Goal: Task Accomplishment & Management: Manage account settings

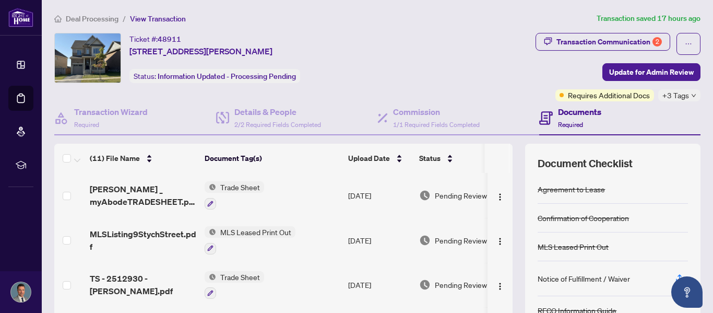
drag, startPoint x: 513, startPoint y: 201, endPoint x: 510, endPoint y: 213, distance: 11.9
click at [510, 213] on div "(11) File Name Document Tag(s) Upload Date Status [PERSON_NAME] _ myAbodeTRADES…" at bounding box center [377, 261] width 646 height 235
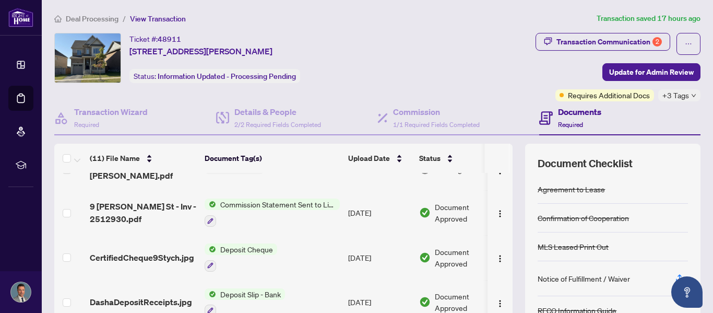
scroll to position [163, 0]
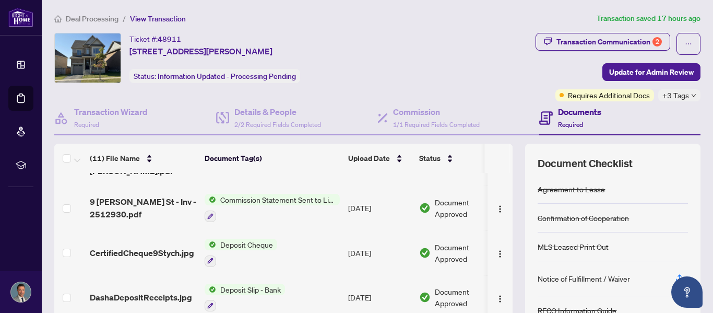
click at [252, 200] on span "Commission Statement Sent to Listing Brokerage" at bounding box center [278, 199] width 124 height 11
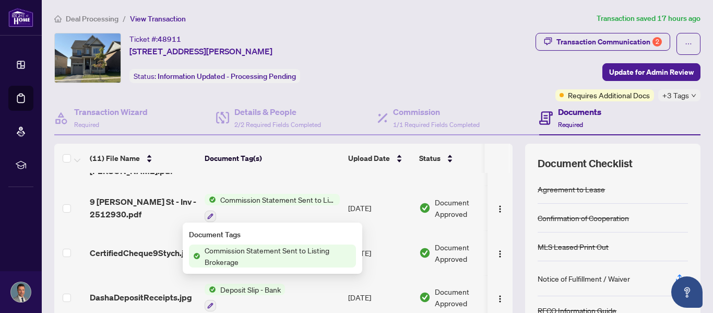
click at [252, 200] on span "Commission Statement Sent to Listing Brokerage" at bounding box center [278, 199] width 124 height 11
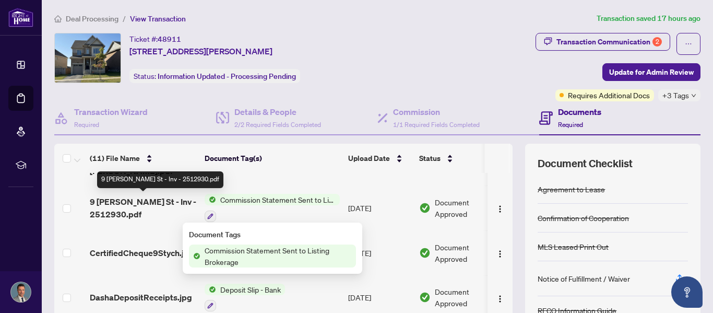
click at [128, 205] on span "9 [PERSON_NAME] St - Inv - 2512930.pdf" at bounding box center [143, 207] width 106 height 25
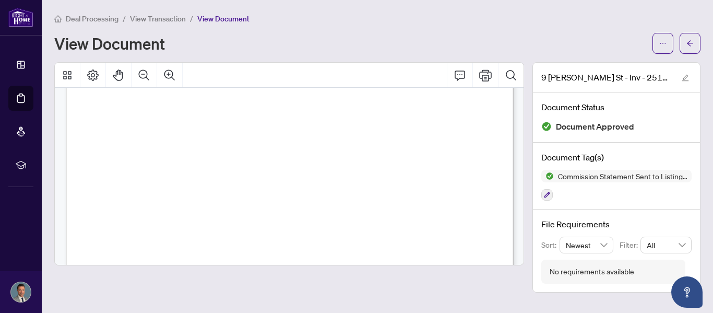
scroll to position [188, 0]
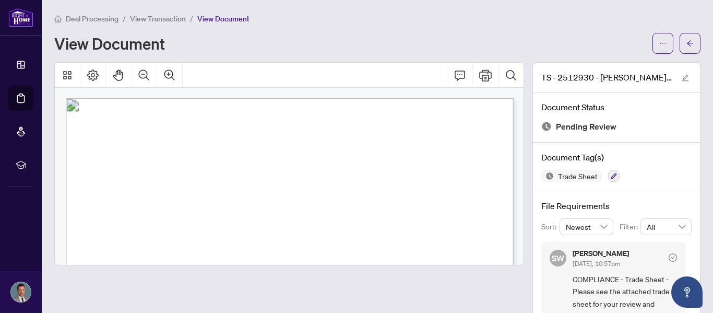
click at [164, 18] on span "View Transaction" at bounding box center [158, 18] width 56 height 9
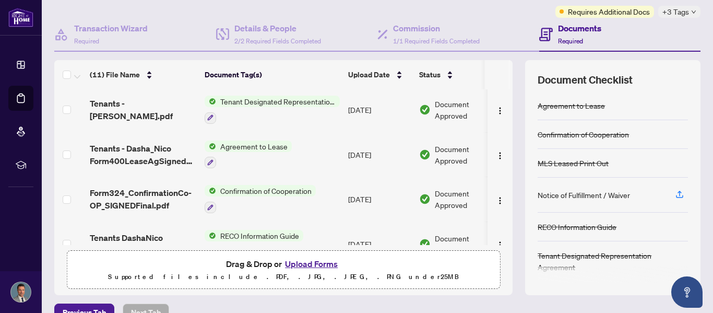
scroll to position [335, 0]
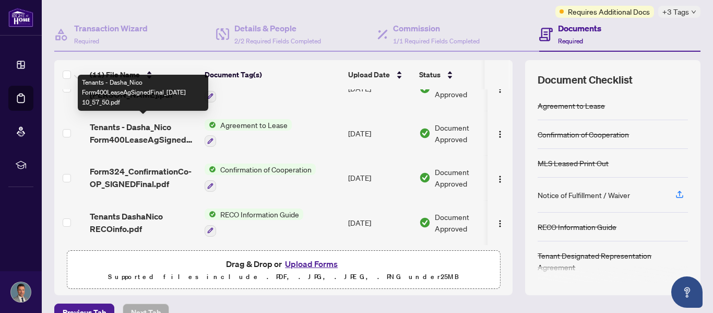
click at [124, 133] on span "Tenants - Dasha_Nico Form400LeaseAgSignedFinal_[DATE] 10_57_50.pdf" at bounding box center [143, 133] width 106 height 25
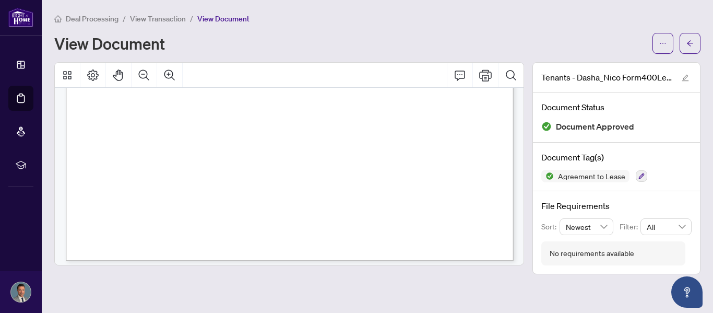
scroll to position [2800, 0]
click at [686, 59] on div "Deal Processing / View Transaction / View Document View Document Tenants - Dash…" at bounding box center [377, 143] width 646 height 261
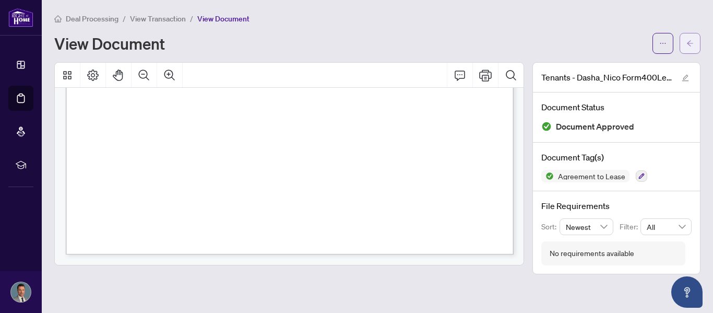
click at [686, 48] on span "button" at bounding box center [689, 43] width 7 height 17
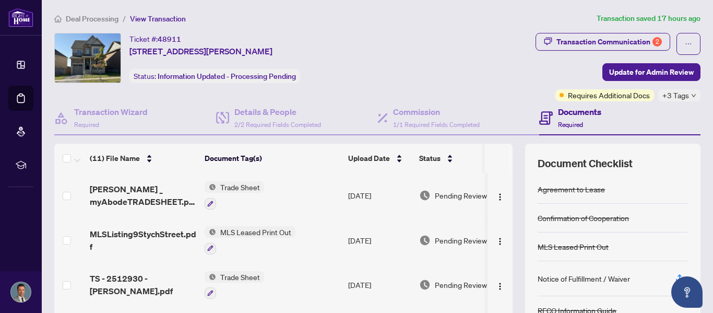
click at [509, 181] on td at bounding box center [499, 195] width 25 height 45
drag, startPoint x: 509, startPoint y: 181, endPoint x: 506, endPoint y: 189, distance: 8.4
click at [506, 189] on td at bounding box center [499, 195] width 25 height 45
click at [485, 27] on div "Deal Processing / View Transaction Transaction saved 17 hours ago Ticket #: 489…" at bounding box center [377, 227] width 654 height 428
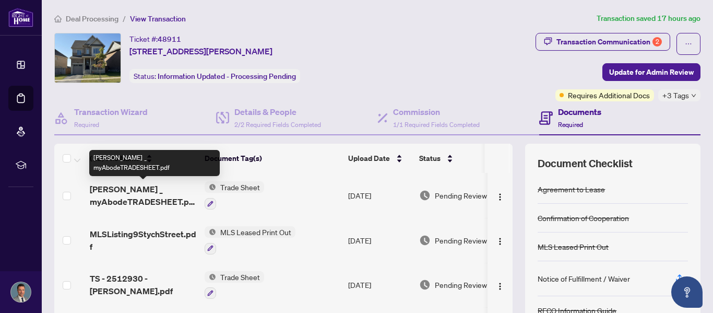
click at [123, 195] on span "[PERSON_NAME] _ myAbodeTRADESHEET.pdf" at bounding box center [143, 195] width 106 height 25
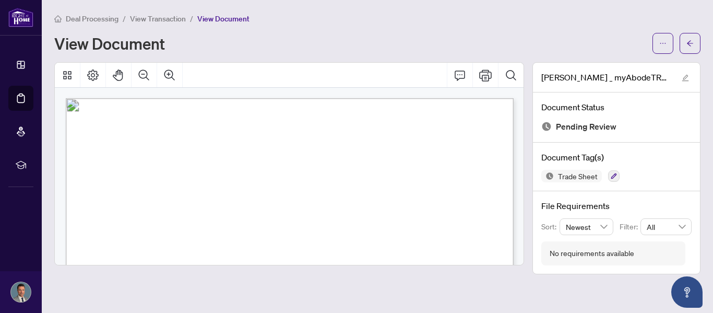
click at [142, 23] on li "View Transaction" at bounding box center [158, 19] width 56 height 12
click at [141, 20] on span "View Transaction" at bounding box center [158, 18] width 56 height 9
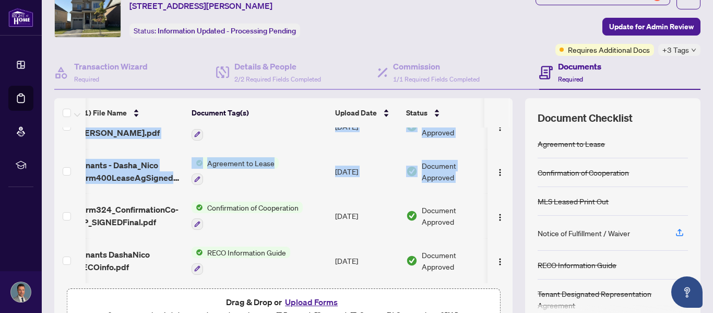
scroll to position [0, 19]
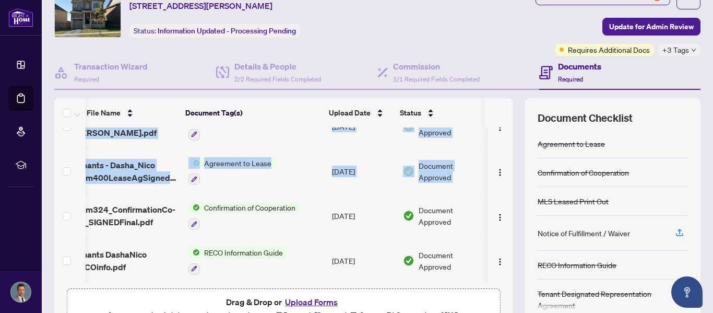
drag, startPoint x: 511, startPoint y: 143, endPoint x: 499, endPoint y: 157, distance: 18.1
click at [499, 157] on tbody "RAHR _ myAbodeTRADESHEET.pdf Trade Sheet Aug/21/2025 Pending Review MLSListing9…" at bounding box center [275, 38] width 474 height 488
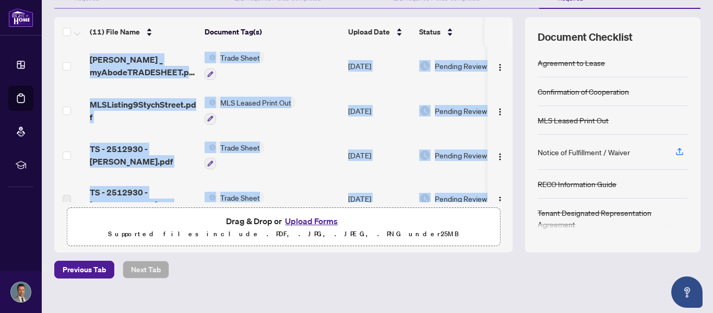
scroll to position [0, 0]
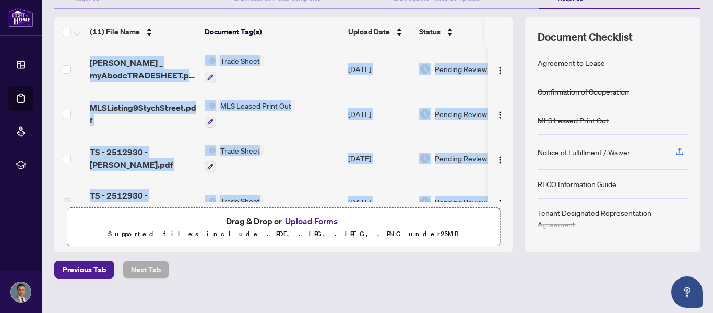
click at [293, 221] on button "Upload Forms" at bounding box center [311, 221] width 59 height 14
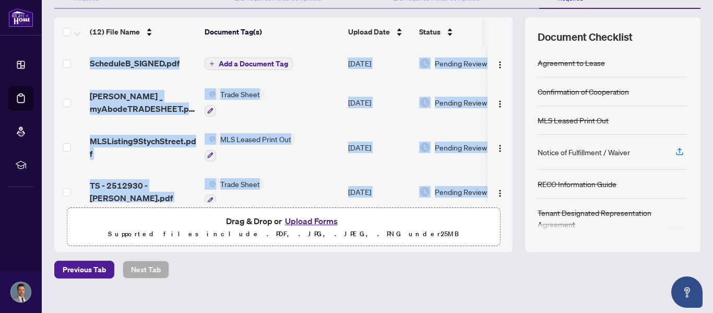
click at [142, 70] on td "ScheduleB_SIGNED.pdf" at bounding box center [143, 62] width 115 height 33
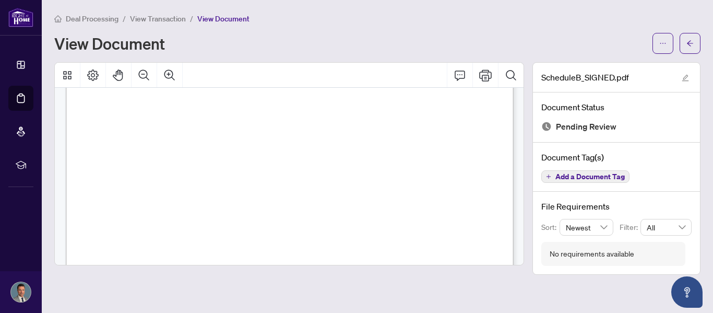
scroll to position [423, 0]
click at [576, 174] on span "Add a Document Tag" at bounding box center [589, 176] width 69 height 7
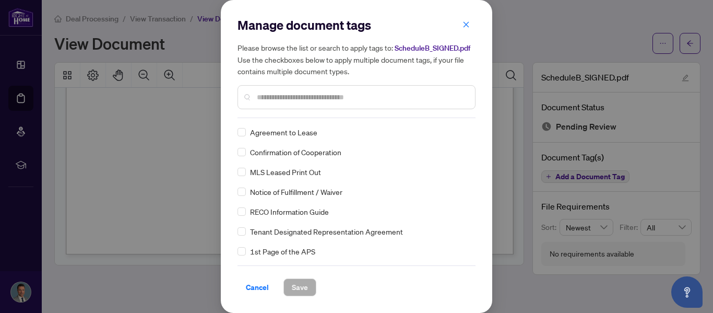
click at [281, 99] on input "text" at bounding box center [362, 96] width 210 height 11
type input "*"
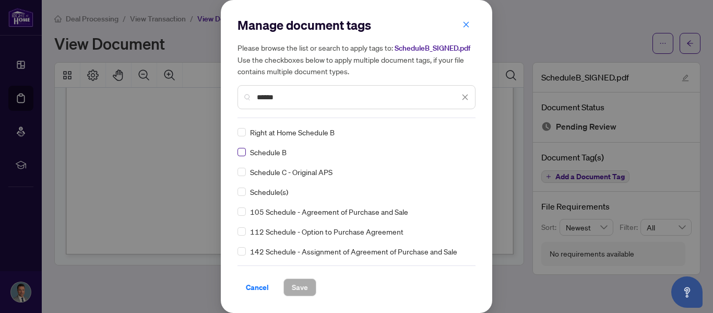
type input "******"
click at [299, 291] on span "Save" at bounding box center [300, 287] width 16 height 17
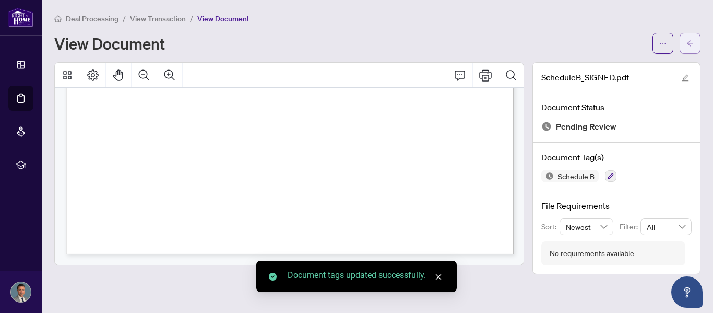
click at [684, 46] on button "button" at bounding box center [690, 43] width 21 height 21
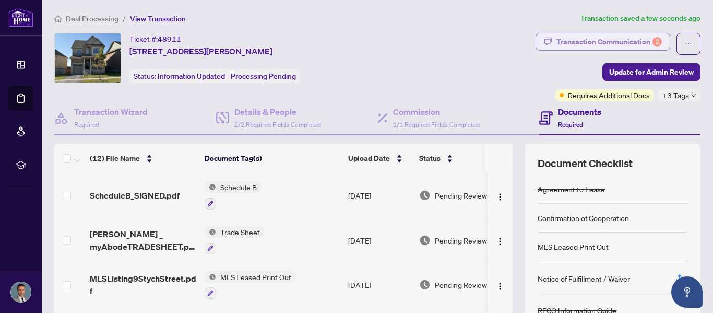
click at [651, 41] on div "Transaction Communication 2" at bounding box center [608, 41] width 105 height 17
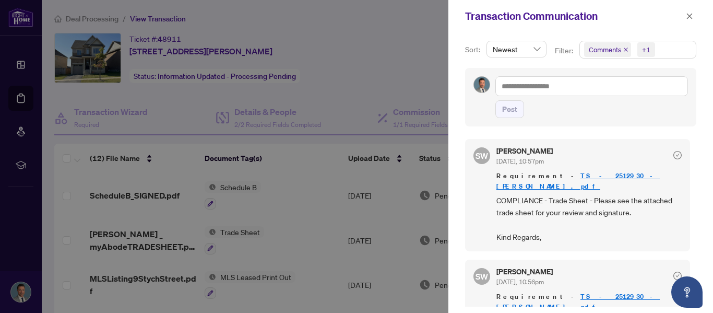
click at [560, 194] on span "COMPLIANCE - Trade Sheet - Please see the attached trade sheet for your review …" at bounding box center [588, 218] width 185 height 49
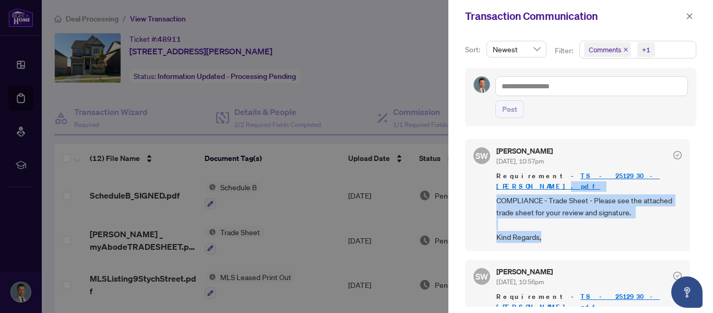
drag, startPoint x: 689, startPoint y: 169, endPoint x: 688, endPoint y: 228, distance: 59.0
click at [688, 228] on div "SW Simone Wright Aug/18/2025, 10:57pm Requirement - TS - 2512930 - DIMITRIOS.pd…" at bounding box center [580, 220] width 231 height 174
click at [420, 82] on div at bounding box center [356, 156] width 713 height 313
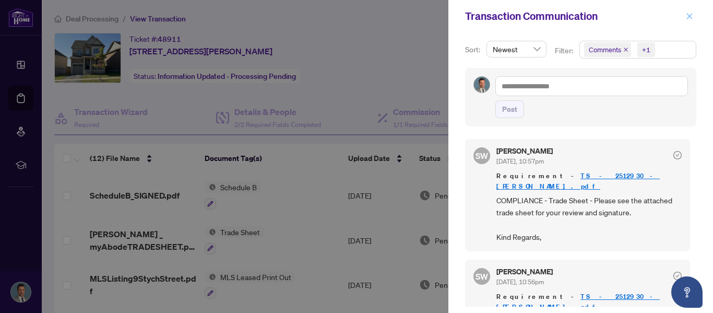
click at [690, 20] on icon "close" at bounding box center [689, 16] width 7 height 7
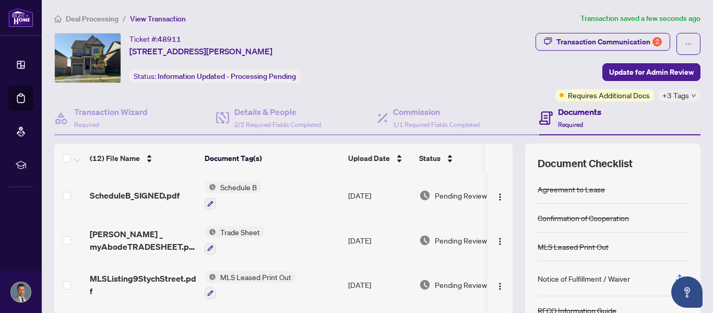
click at [705, 126] on main "Deal Processing / View Transaction Transaction saved a few seconds ago Ticket #…" at bounding box center [377, 156] width 671 height 313
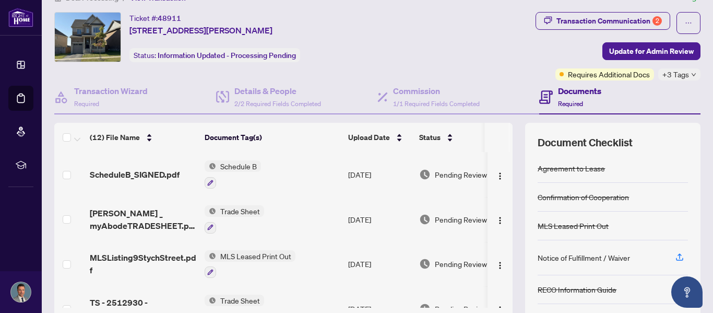
scroll to position [379, 0]
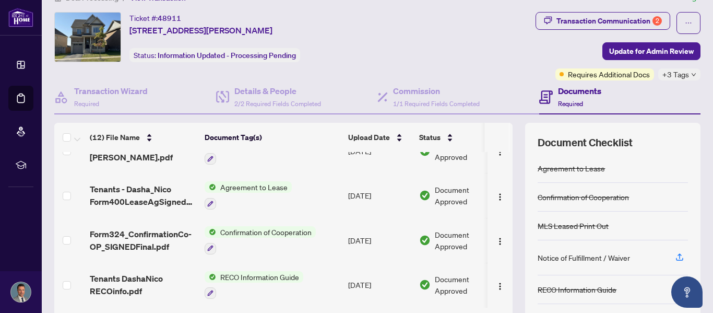
drag, startPoint x: 508, startPoint y: 289, endPoint x: 505, endPoint y: 302, distance: 13.5
click at [505, 302] on td at bounding box center [499, 285] width 25 height 45
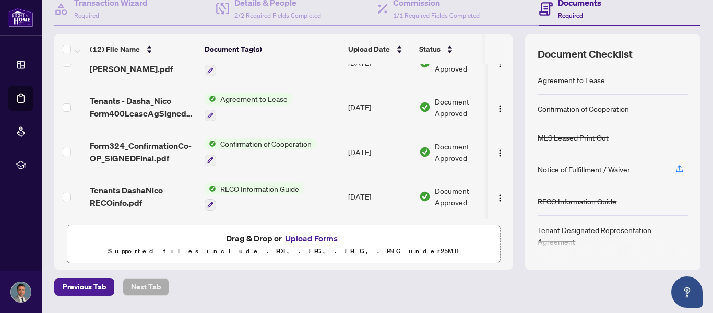
scroll to position [125, 0]
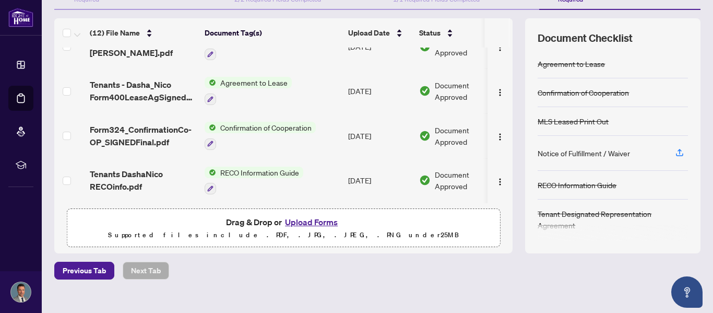
click at [301, 220] on button "Upload Forms" at bounding box center [311, 222] width 59 height 14
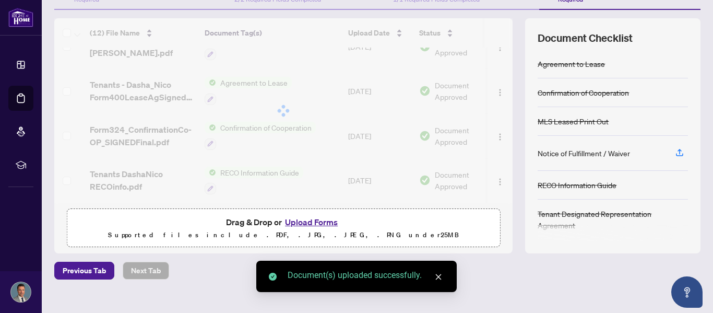
drag, startPoint x: 509, startPoint y: 161, endPoint x: 505, endPoint y: 29, distance: 132.6
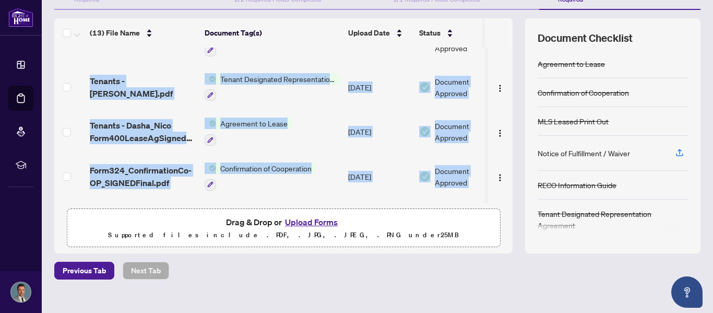
drag, startPoint x: 512, startPoint y: 156, endPoint x: 511, endPoint y: 54, distance: 101.8
click at [511, 54] on div "Tenants - Dasha_Nico ScheduleC_2025-08-14 12_14_29.pdf Add a Document Tag Aug/2…" at bounding box center [283, 125] width 458 height 156
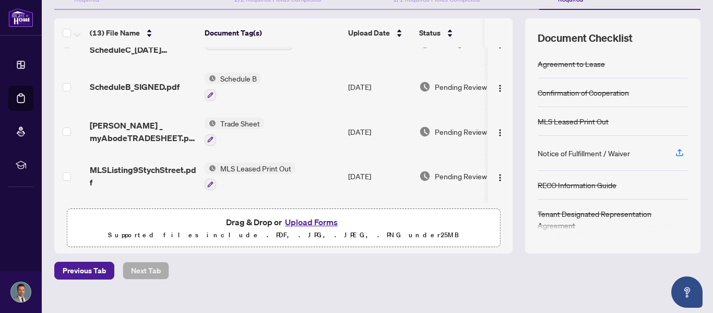
scroll to position [0, 0]
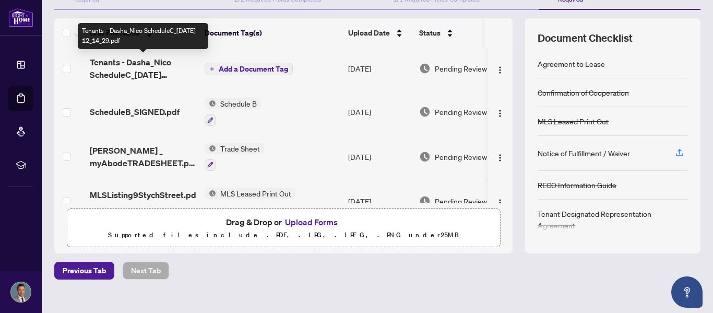
click at [115, 69] on span "Tenants - Dasha_Nico ScheduleC_2025-08-14 12_14_29.pdf" at bounding box center [143, 68] width 106 height 25
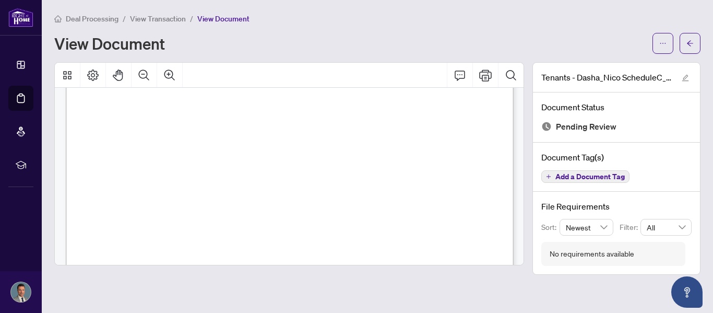
scroll to position [2060, 0]
click at [403, 125] on span "at no cost to, and shall remain at the risk of, the Landlord." at bounding box center [249, 122] width 307 height 9
click at [689, 40] on icon "arrow-left" at bounding box center [689, 43] width 7 height 7
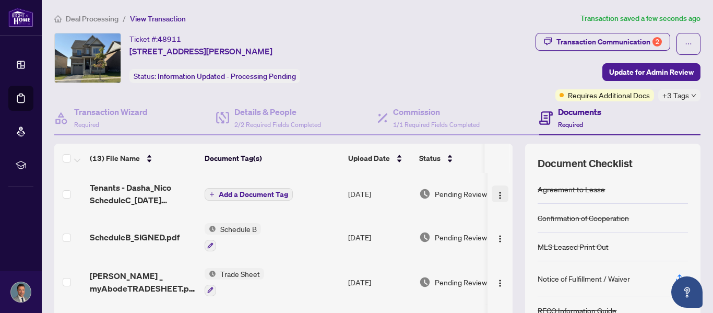
click at [496, 194] on img "button" at bounding box center [500, 195] width 8 height 8
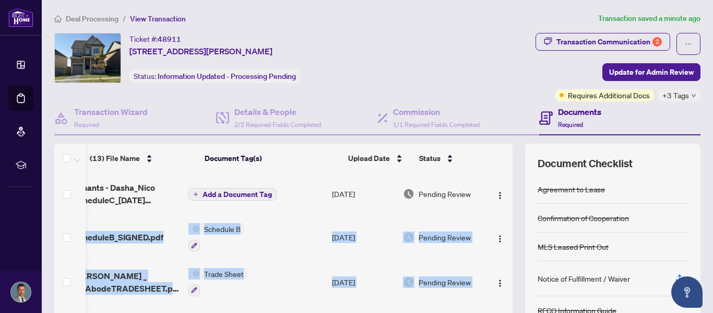
scroll to position [0, 19]
drag, startPoint x: 512, startPoint y: 201, endPoint x: 508, endPoint y: 300, distance: 98.7
click at [508, 300] on div "Tenants - Dasha_Nico ScheduleC_2025-08-14 12_14_29.pdf Add a Document Tag Aug/2…" at bounding box center [283, 251] width 458 height 156
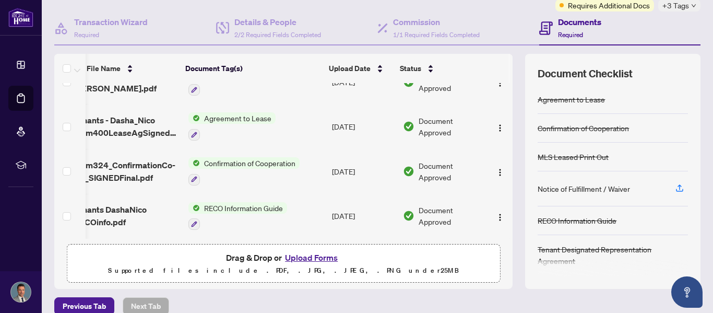
scroll to position [140, 0]
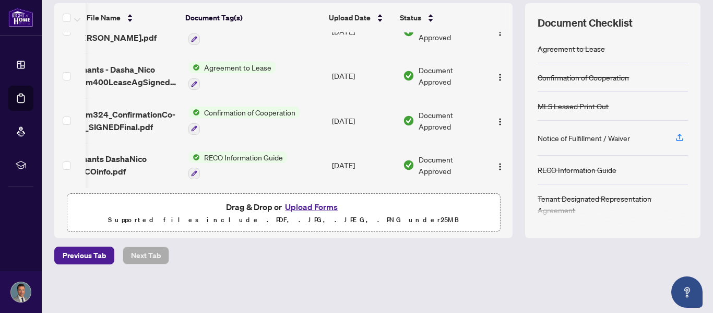
click at [320, 204] on button "Upload Forms" at bounding box center [311, 207] width 59 height 14
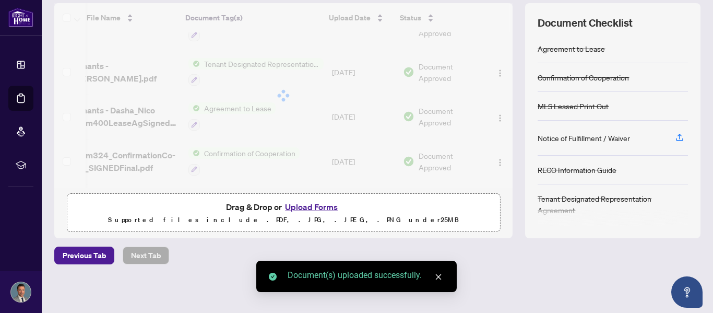
drag, startPoint x: 510, startPoint y: 152, endPoint x: 511, endPoint y: 145, distance: 6.9
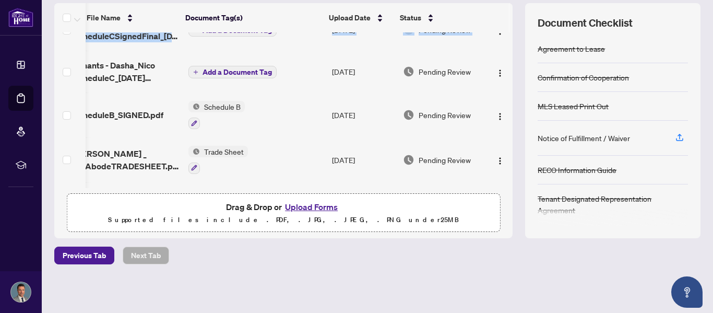
scroll to position [0, 19]
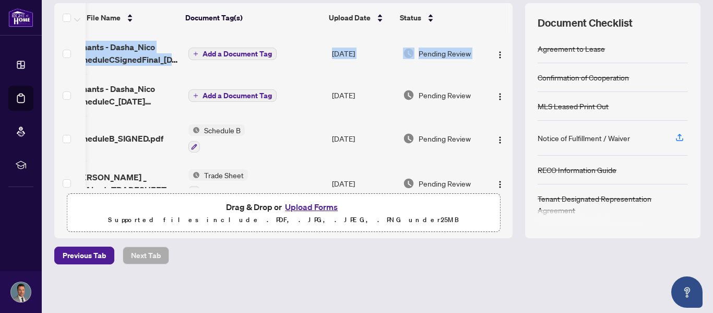
drag, startPoint x: 512, startPoint y: 151, endPoint x: 509, endPoint y: 35, distance: 115.4
click at [509, 35] on div "Tenants - Dasha_Nico ScheduleCSignedFinal_2025-08-16 10_57_46.pdf Add a Documen…" at bounding box center [283, 110] width 458 height 156
click at [225, 51] on span "Add a Document Tag" at bounding box center [236, 53] width 69 height 7
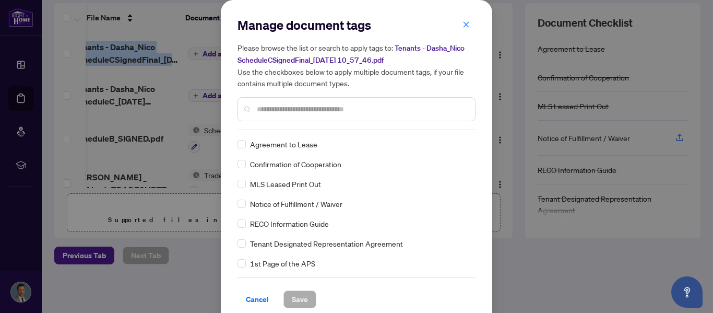
click at [293, 116] on div at bounding box center [356, 109] width 238 height 24
click at [294, 108] on input "text" at bounding box center [362, 108] width 210 height 11
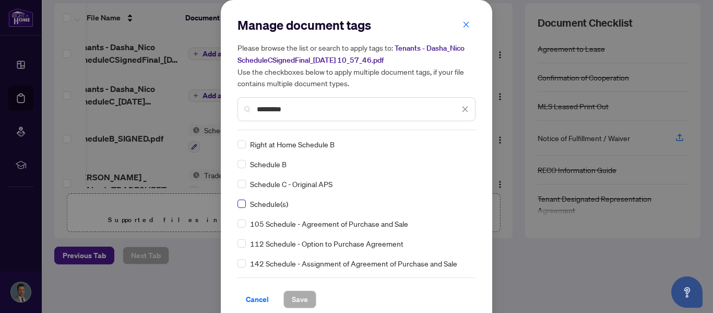
type input "********"
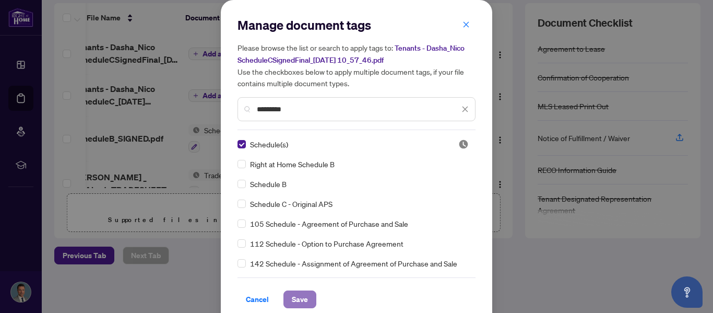
click at [299, 303] on span "Save" at bounding box center [300, 299] width 16 height 17
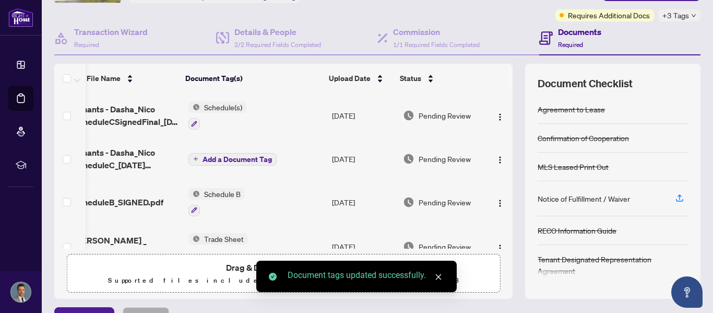
scroll to position [0, 0]
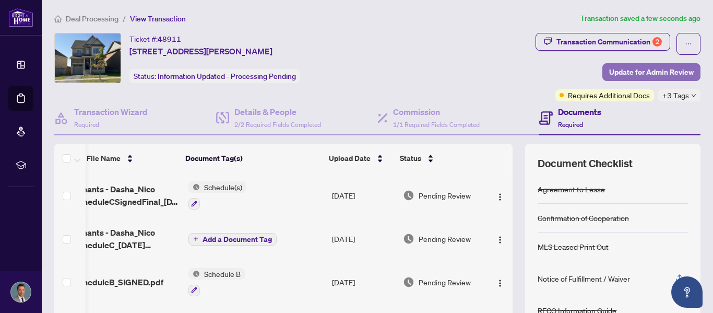
click at [631, 76] on span "Update for Admin Review" at bounding box center [651, 72] width 85 height 17
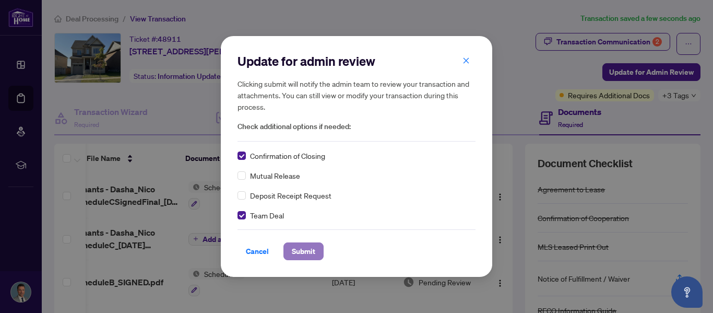
click at [292, 246] on span "Submit" at bounding box center [303, 251] width 23 height 17
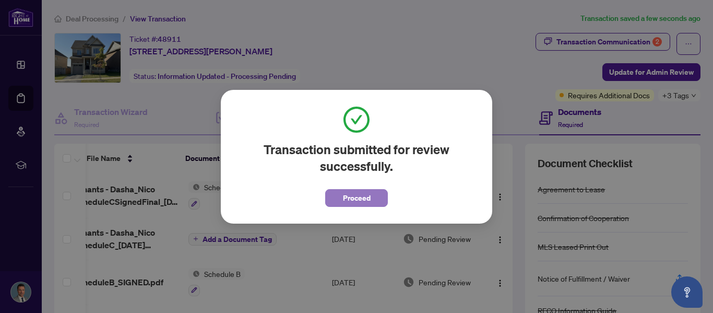
click at [359, 202] on span "Proceed" at bounding box center [357, 197] width 28 height 17
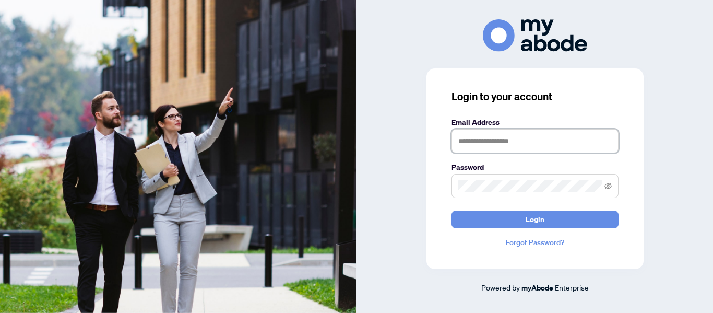
click at [486, 133] on input "text" at bounding box center [534, 141] width 167 height 24
type input "**********"
click at [451, 210] on button "Login" at bounding box center [534, 219] width 167 height 18
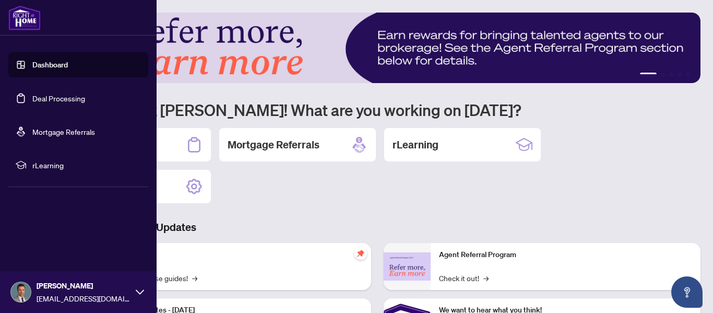
click at [40, 102] on link "Deal Processing" at bounding box center [58, 97] width 53 height 9
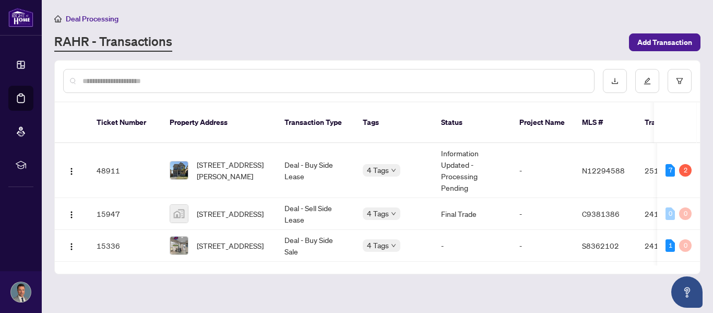
drag, startPoint x: 700, startPoint y: 146, endPoint x: 698, endPoint y: 160, distance: 13.7
click at [698, 160] on div "Ticket Number Property Address Transaction Type Tags Status Project Name MLS # …" at bounding box center [377, 167] width 646 height 214
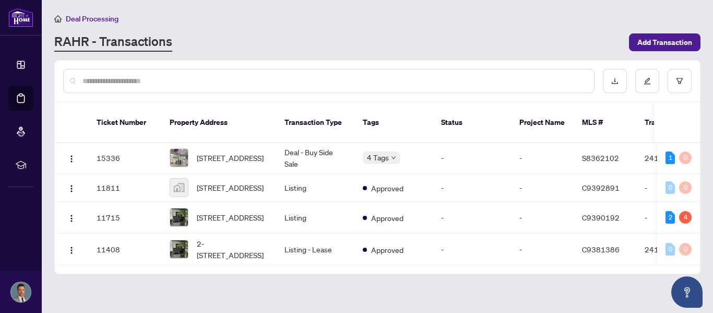
scroll to position [95, 0]
click at [214, 237] on span "2-1048 Eglinton Ave Toronto Ontario M6C 2C5 Canada, Toronto, Ontario M6C 2C5, C…" at bounding box center [232, 248] width 71 height 23
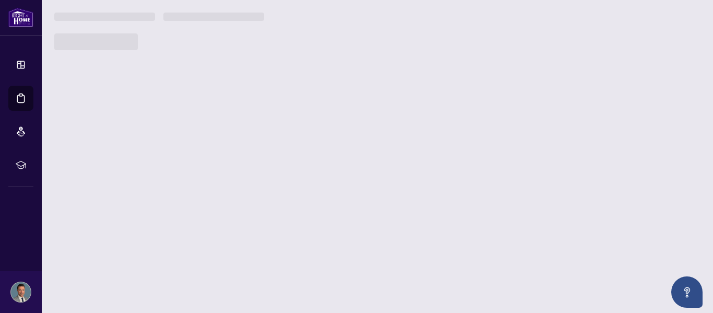
click at [214, 234] on main "Deal Processing RAHR - Transactions Add Transaction Ticket Number Property Addr…" at bounding box center [377, 156] width 671 height 313
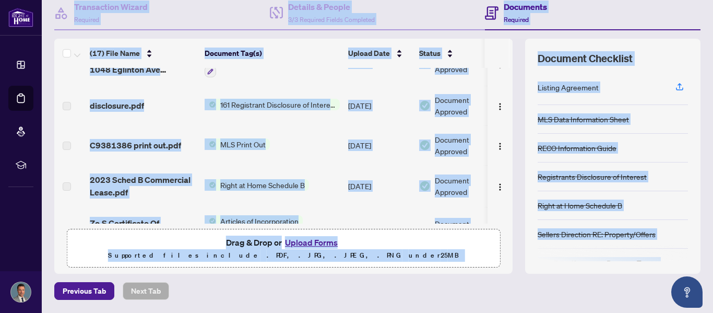
scroll to position [592, 0]
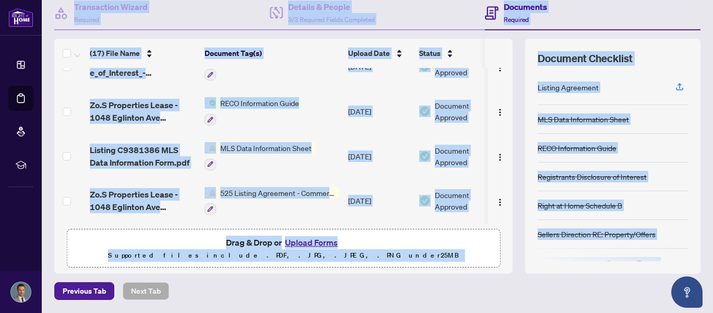
click at [299, 245] on button "Upload Forms" at bounding box center [311, 242] width 59 height 14
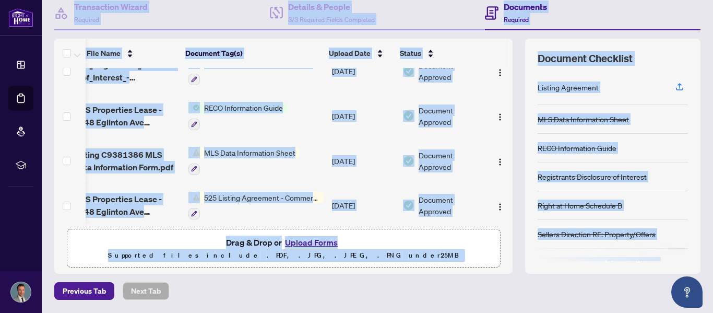
scroll to position [634, 19]
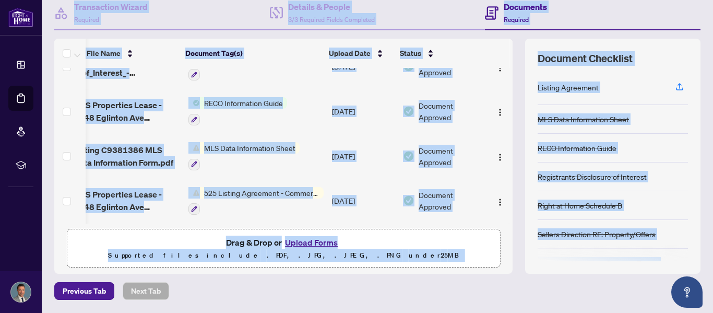
click at [311, 244] on button "Upload Forms" at bounding box center [311, 242] width 59 height 14
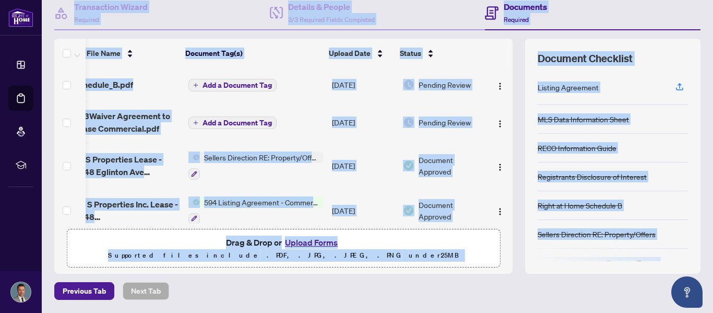
click at [195, 122] on button "Add a Document Tag" at bounding box center [232, 122] width 88 height 13
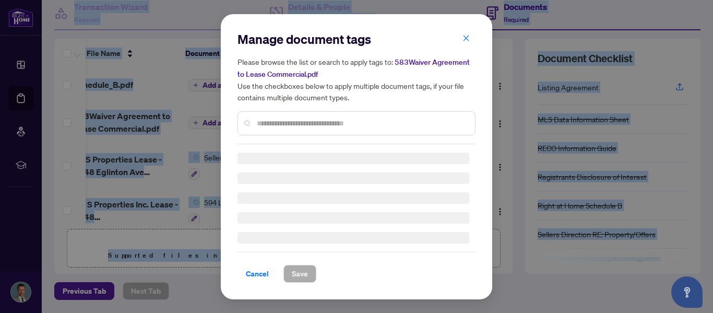
click at [278, 124] on div "Manage document tags Please browse the list or search to apply tags to: 583Waiv…" at bounding box center [356, 87] width 238 height 113
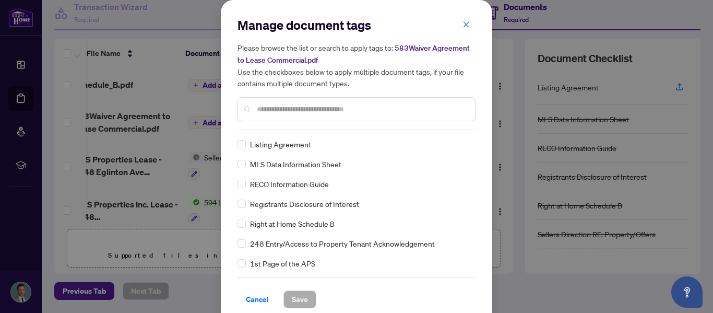
click at [282, 114] on div at bounding box center [356, 109] width 238 height 24
click at [285, 109] on input "text" at bounding box center [362, 108] width 210 height 11
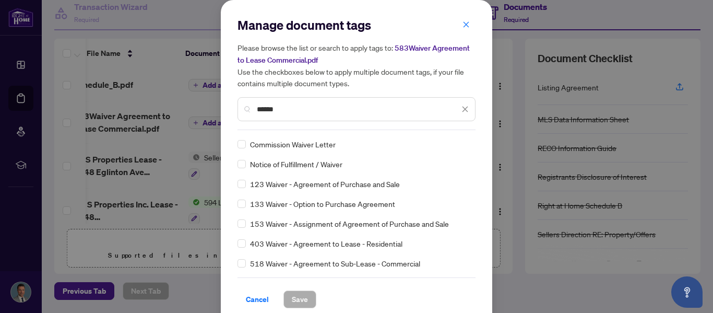
type input "******"
click at [304, 301] on span "Save" at bounding box center [300, 299] width 16 height 17
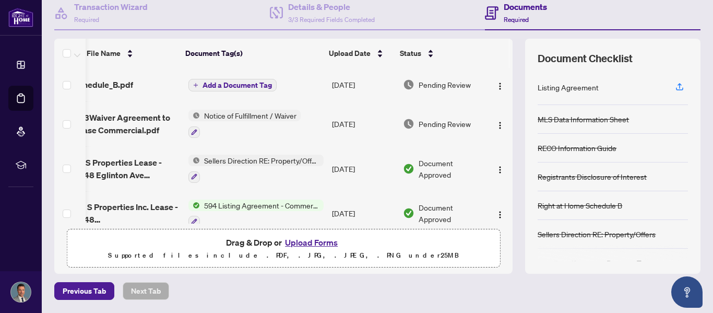
click at [196, 84] on button "Add a Document Tag" at bounding box center [232, 85] width 88 height 13
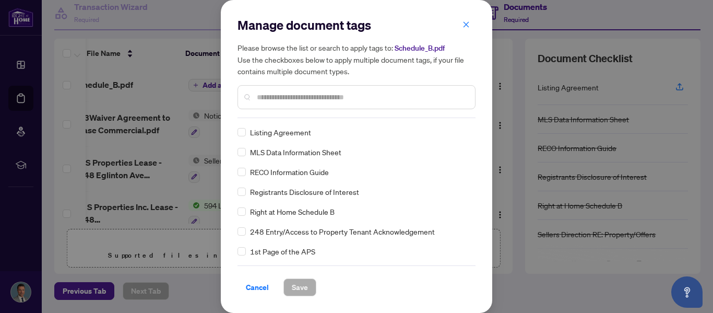
click at [276, 94] on input "text" at bounding box center [362, 96] width 210 height 11
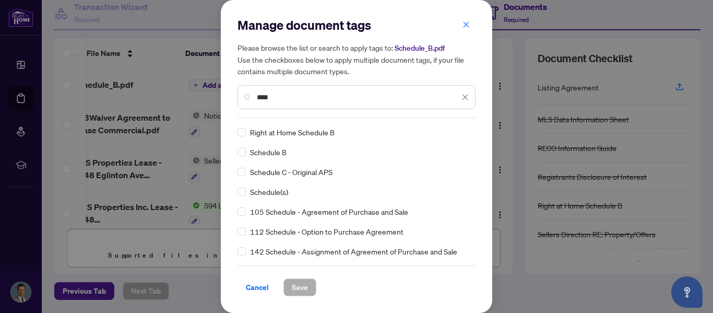
type input "****"
click at [295, 288] on span "Save" at bounding box center [300, 287] width 16 height 17
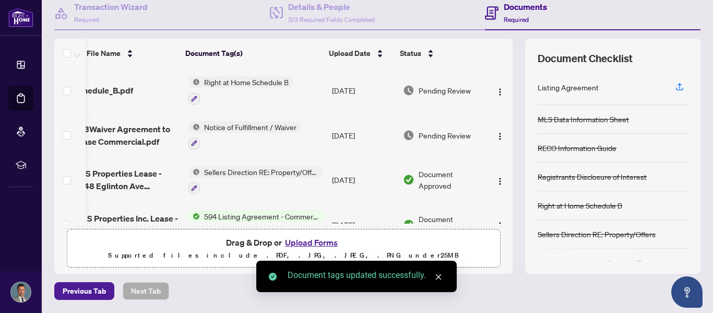
click at [438, 277] on icon "close" at bounding box center [439, 277] width 6 height 6
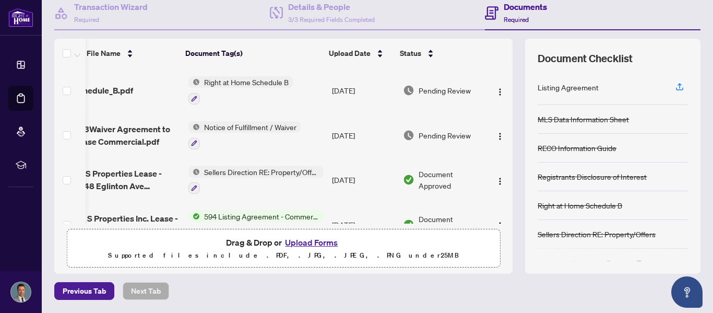
scroll to position [0, 0]
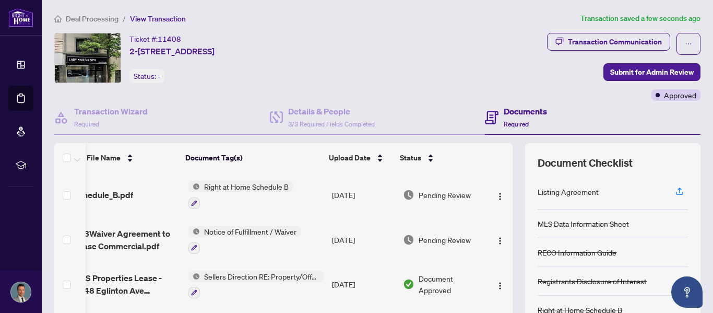
click at [98, 21] on span "Deal Processing" at bounding box center [92, 18] width 53 height 9
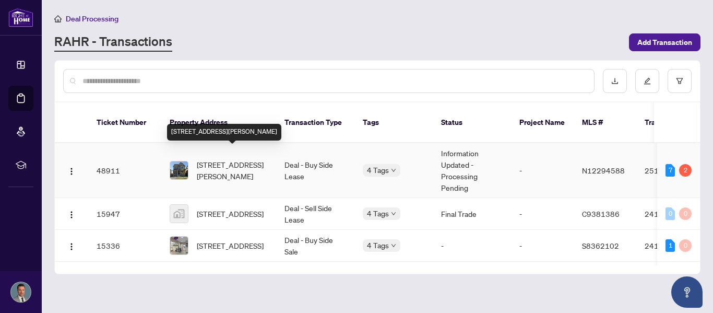
click at [205, 163] on span "[STREET_ADDRESS][PERSON_NAME]" at bounding box center [232, 170] width 71 height 23
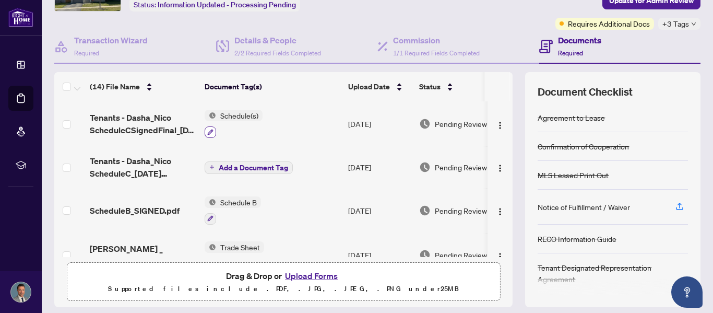
click at [215, 131] on button "button" at bounding box center [210, 131] width 11 height 11
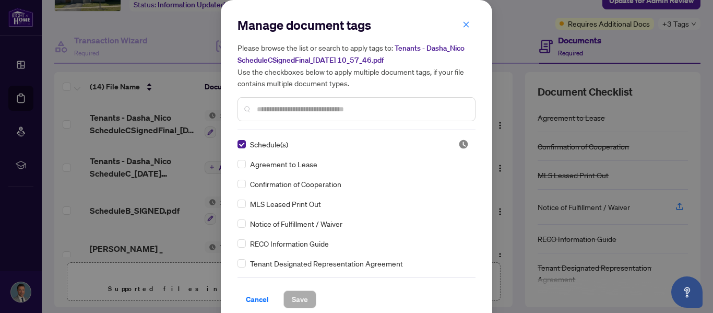
click at [466, 40] on div "Manage document tags Please browse the list or search to apply tags to: Tenants…" at bounding box center [356, 73] width 238 height 113
click at [463, 30] on span "button" at bounding box center [465, 24] width 7 height 17
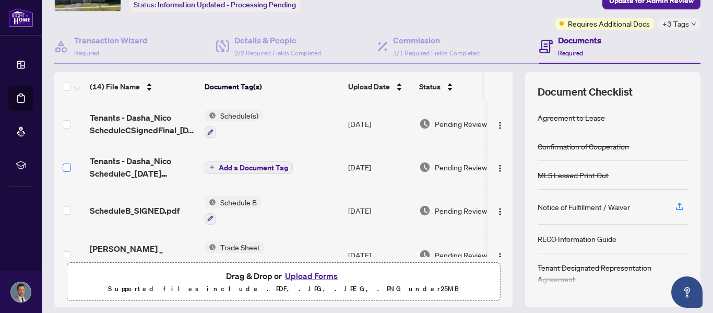
click at [67, 171] on label at bounding box center [67, 167] width 8 height 11
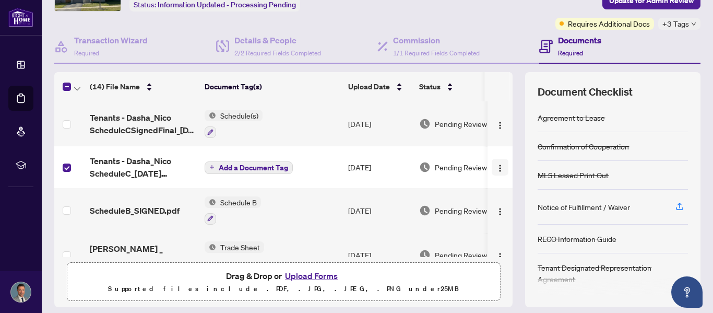
click at [496, 169] on img "button" at bounding box center [500, 168] width 8 height 8
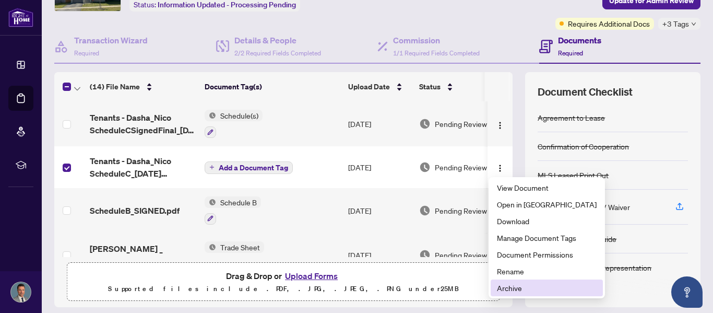
click at [504, 290] on span "Archive" at bounding box center [547, 287] width 100 height 11
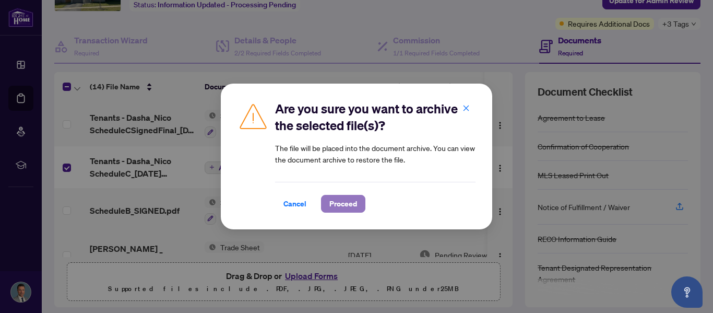
click at [343, 210] on span "Proceed" at bounding box center [343, 203] width 28 height 17
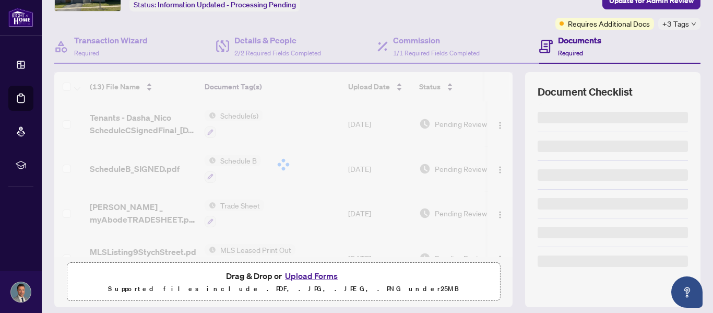
click at [510, 120] on div at bounding box center [283, 164] width 458 height 185
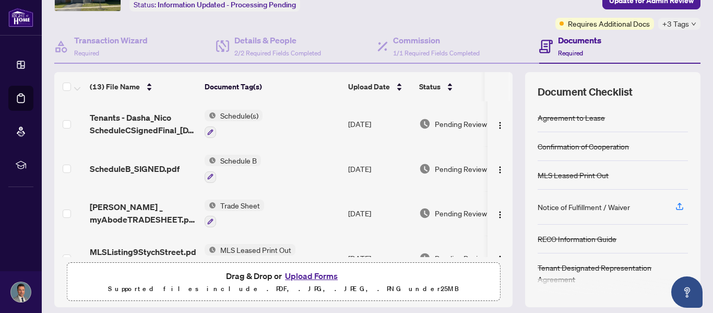
click at [509, 85] on th at bounding box center [510, 86] width 3 height 29
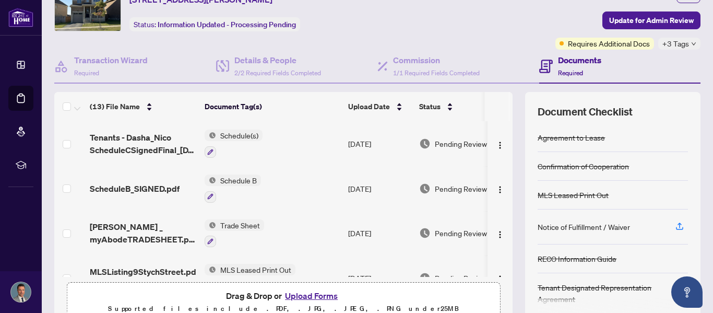
scroll to position [51, 0]
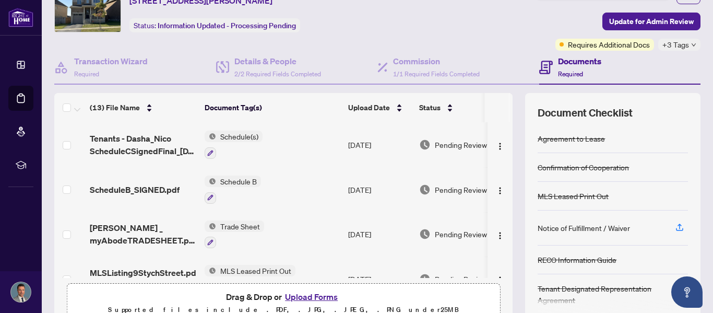
click at [511, 117] on th at bounding box center [510, 107] width 3 height 29
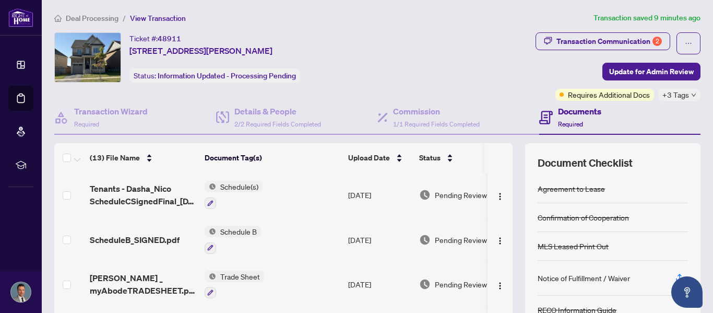
scroll to position [0, 0]
click at [103, 21] on span "Deal Processing" at bounding box center [92, 18] width 53 height 9
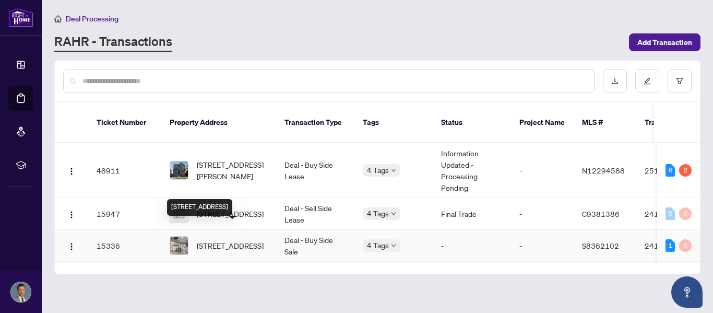
click at [239, 240] on span "106-11 Lakeside Terr Barrie Ontario L4M 0H9 Canada, Barrie, Ontario L4M 0H9, Ca…" at bounding box center [230, 245] width 67 height 11
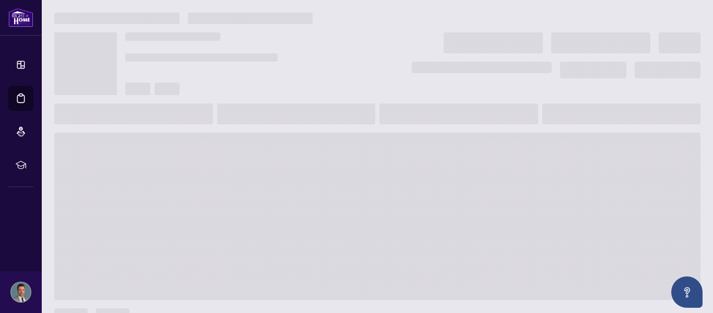
click at [239, 234] on span at bounding box center [377, 216] width 646 height 167
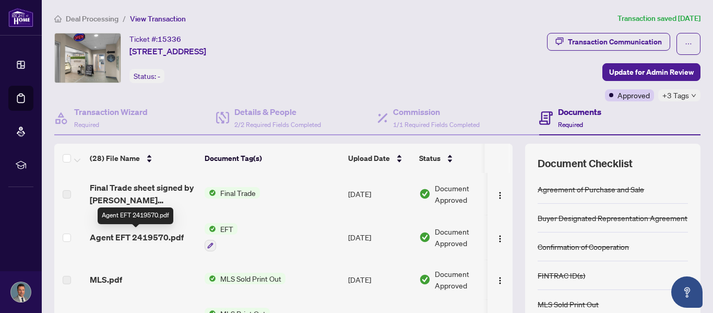
click at [141, 239] on span "Agent EFT 2419570.pdf" at bounding box center [137, 237] width 94 height 13
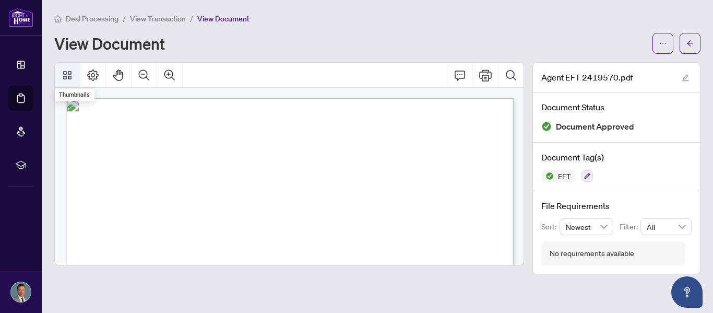
click at [70, 77] on icon "Thumbnails" at bounding box center [67, 75] width 13 height 13
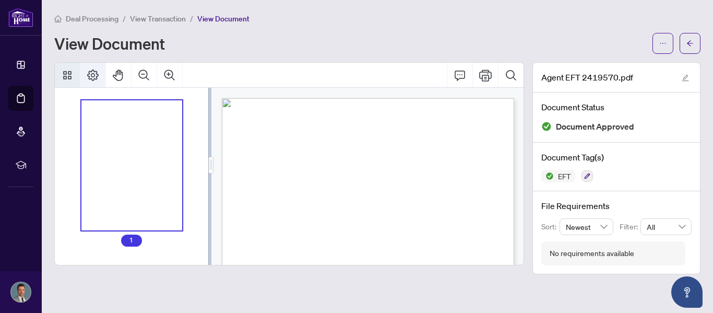
click at [98, 69] on icon "Page Layout" at bounding box center [93, 75] width 13 height 13
click at [140, 180] on div "Thumbnails" at bounding box center [131, 165] width 101 height 130
click at [443, 169] on div "Right at Home Realty PAID BY E.F.T. January 28, 2025 One Thousand Two and 88/10…" at bounding box center [355, 271] width 267 height 346
click at [692, 80] on div "Agent EFT 2419570.pdf" at bounding box center [616, 78] width 167 height 30
click at [688, 78] on icon "edit" at bounding box center [685, 77] width 7 height 7
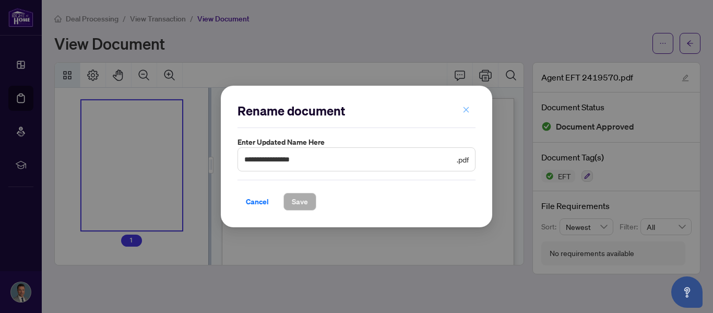
click at [463, 111] on icon "close" at bounding box center [465, 109] width 7 height 7
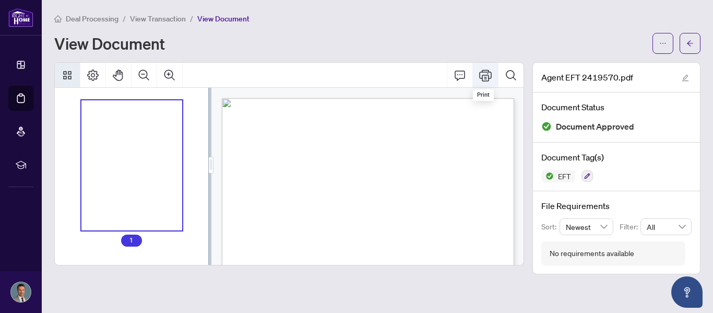
click at [486, 80] on icon "Print" at bounding box center [485, 74] width 13 height 11
